Goal: Task Accomplishment & Management: Complete application form

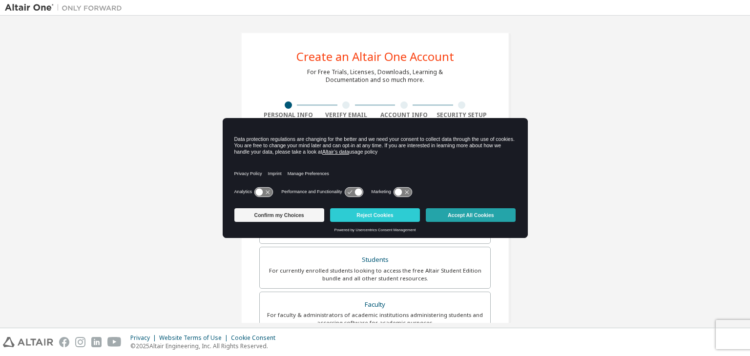
click at [449, 217] on button "Accept All Cookies" at bounding box center [471, 215] width 90 height 14
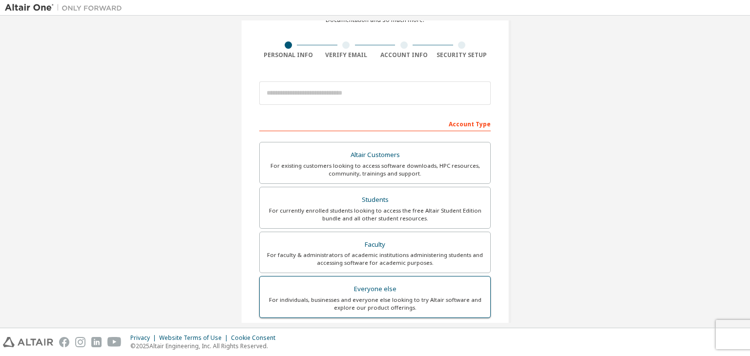
scroll to position [49, 0]
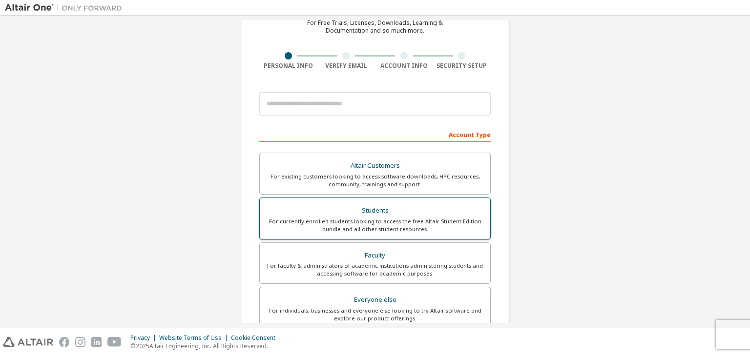
click at [396, 204] on div "Students" at bounding box center [375, 211] width 219 height 14
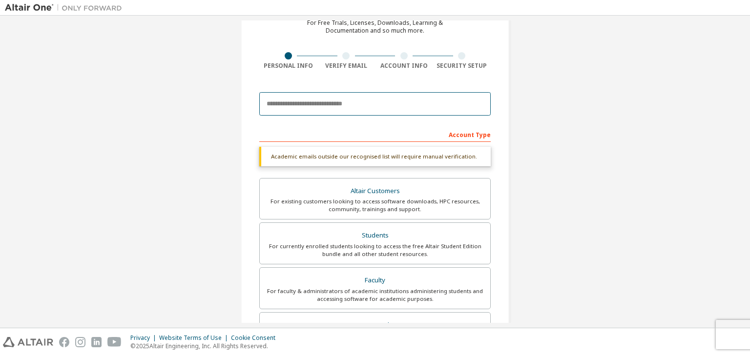
click at [324, 101] on input "email" at bounding box center [374, 103] width 231 height 23
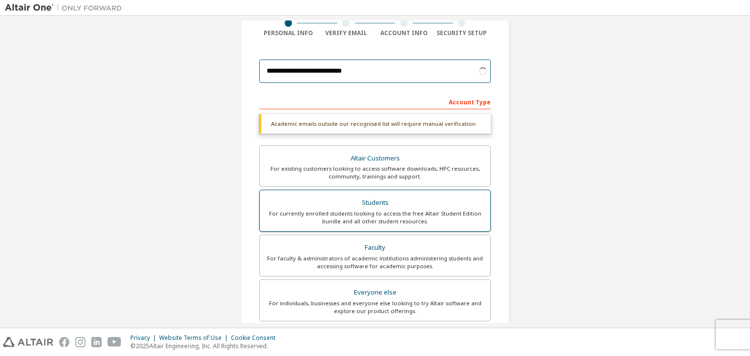
type input "**********"
click at [394, 212] on div "For currently enrolled students looking to access the free Altair Student Editi…" at bounding box center [375, 218] width 219 height 16
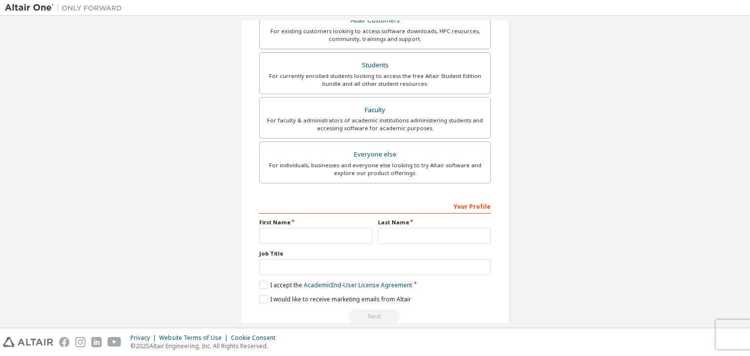
scroll to position [212, 0]
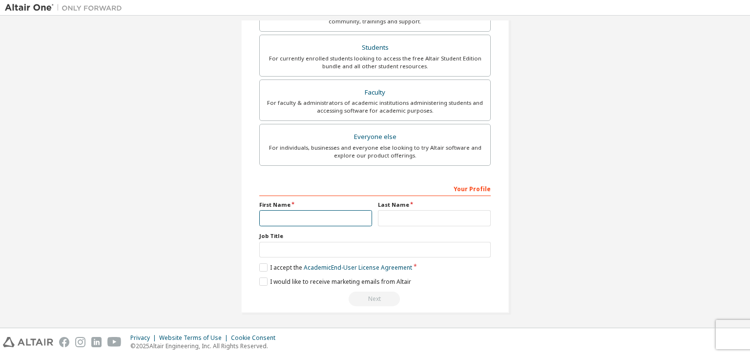
click at [301, 215] on input "text" at bounding box center [315, 218] width 113 height 16
type input "******"
click at [403, 207] on div "Last Name" at bounding box center [434, 213] width 119 height 25
click at [404, 217] on input "text" at bounding box center [434, 218] width 113 height 16
type input "*****"
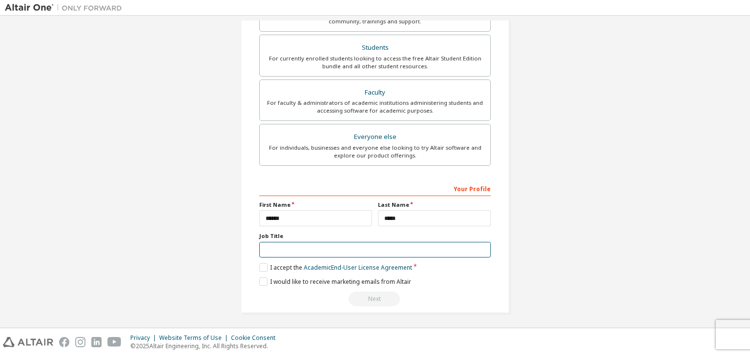
click at [305, 249] on input "text" at bounding box center [374, 250] width 231 height 16
click at [259, 268] on label "I accept the Academic End-User License Agreement" at bounding box center [335, 268] width 153 height 8
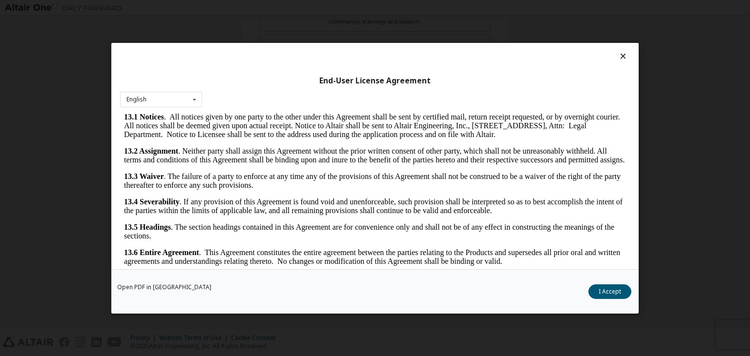
scroll to position [15, 0]
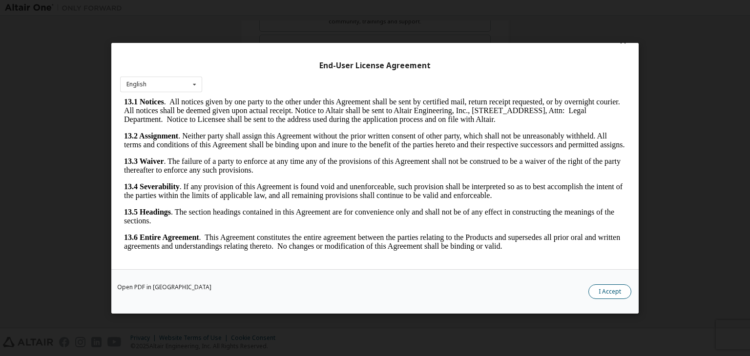
click at [600, 286] on button "I Accept" at bounding box center [609, 292] width 43 height 15
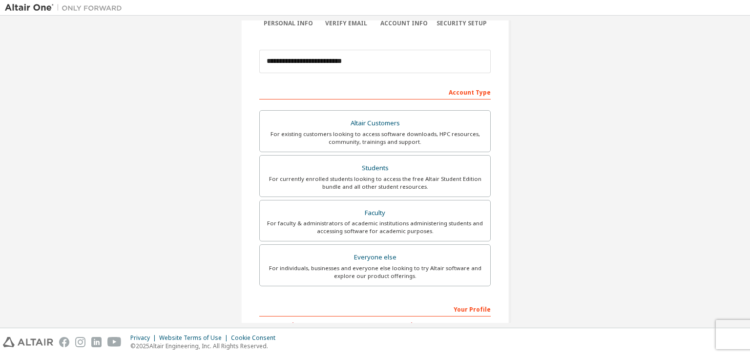
scroll to position [212, 0]
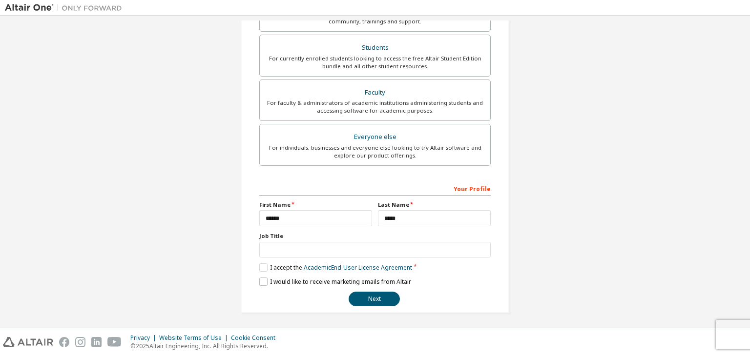
click at [259, 284] on label "I would like to receive marketing emails from Altair" at bounding box center [335, 282] width 152 height 8
click at [370, 303] on button "Next" at bounding box center [373, 299] width 51 height 15
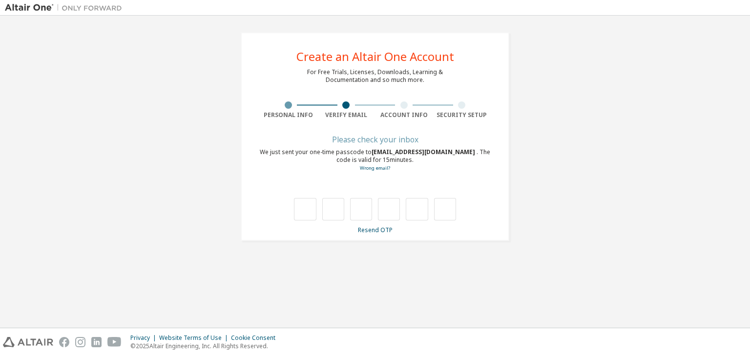
scroll to position [0, 0]
type input "*"
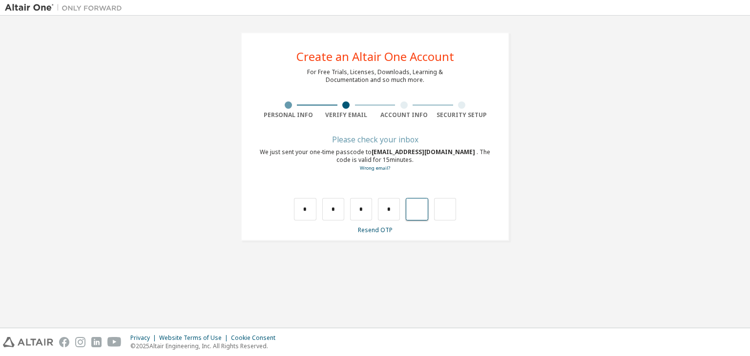
type input "*"
